Goal: Information Seeking & Learning: Learn about a topic

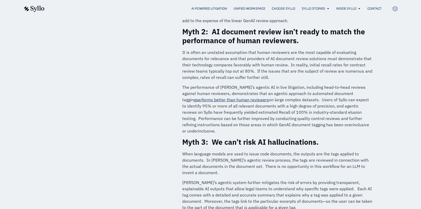
scroll to position [339, 0]
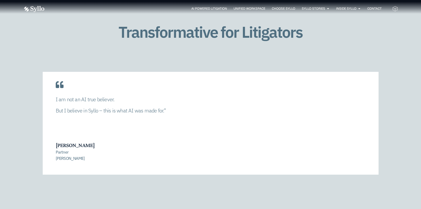
scroll to position [1115, 0]
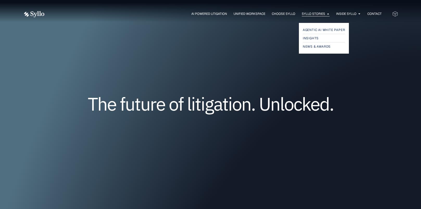
click at [302, 13] on span "Syllo Stories" at bounding box center [313, 13] width 23 height 5
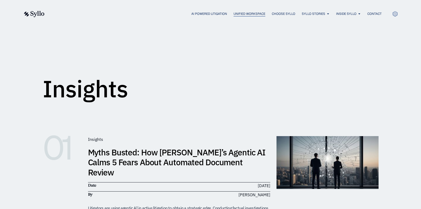
click at [239, 15] on span "Unified Workspace" at bounding box center [250, 13] width 32 height 5
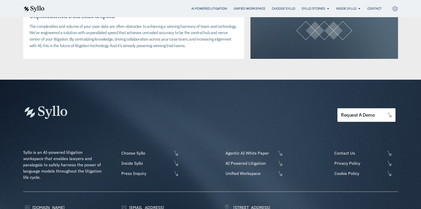
scroll to position [1355, 0]
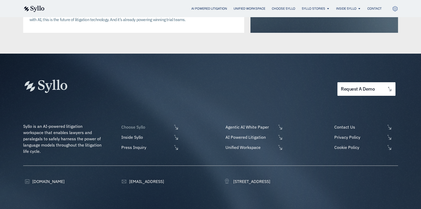
click at [144, 124] on span "Choose Syllo" at bounding box center [146, 127] width 52 height 6
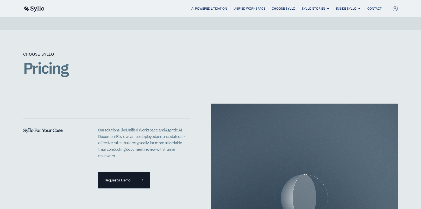
scroll to position [990, 0]
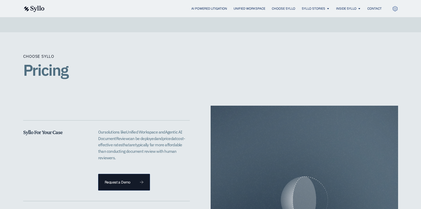
click at [393, 53] on div "Choose Syllo Pricing" at bounding box center [210, 69] width 375 height 32
